Goal: Check status

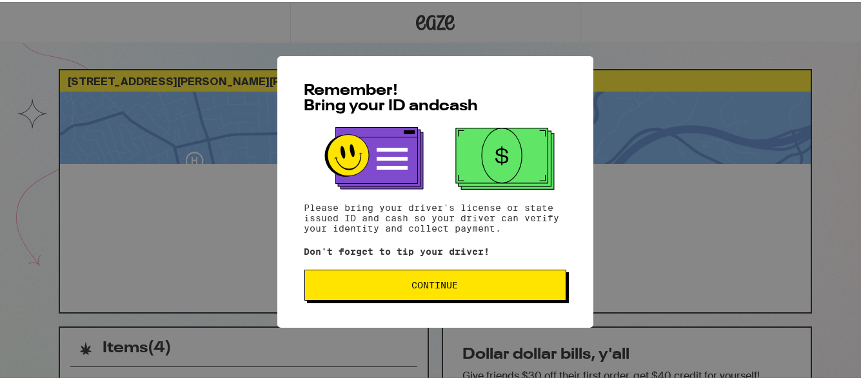
click at [380, 288] on span "Continue" at bounding box center [435, 283] width 240 height 9
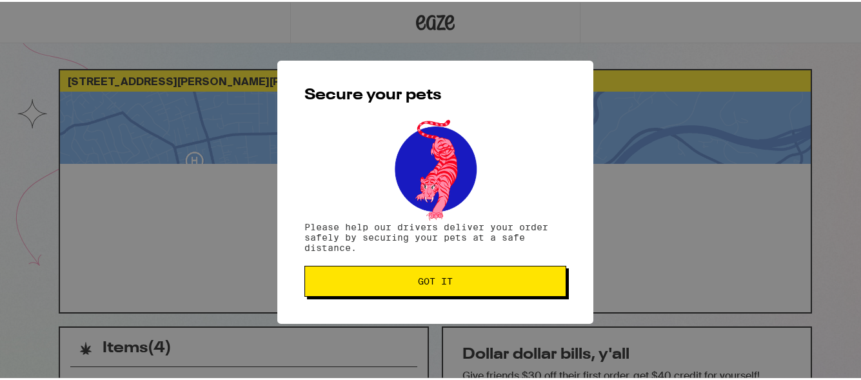
click at [380, 289] on button "Got it" at bounding box center [435, 279] width 262 height 31
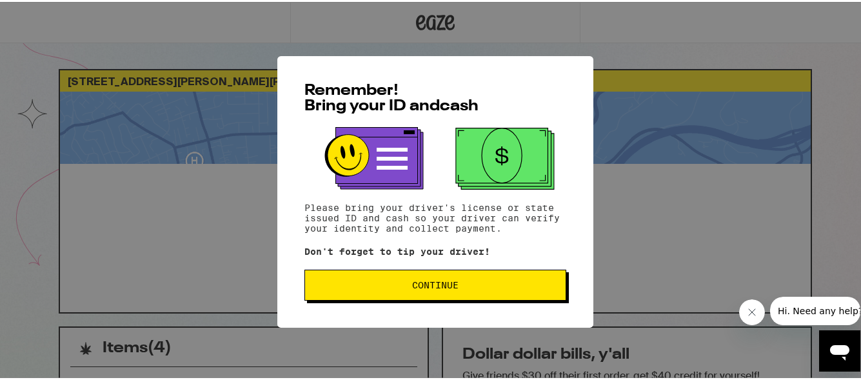
click at [341, 287] on span "Continue" at bounding box center [435, 283] width 240 height 9
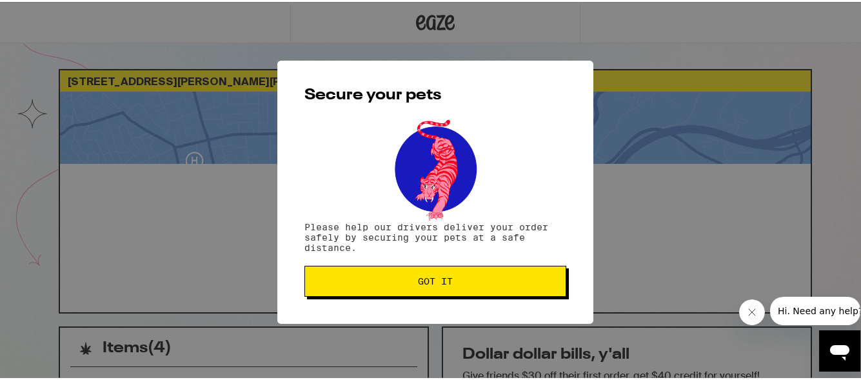
click at [341, 287] on button "Got it" at bounding box center [435, 279] width 262 height 31
